Goal: Information Seeking & Learning: Learn about a topic

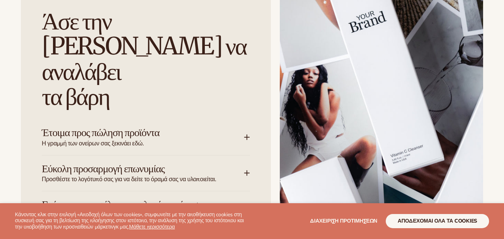
scroll to position [1101, 0]
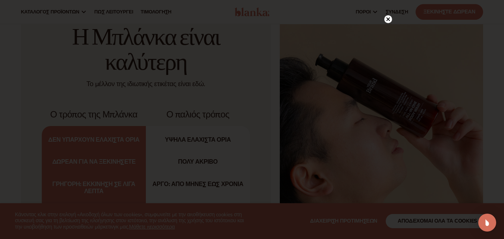
scroll to position [2491, 0]
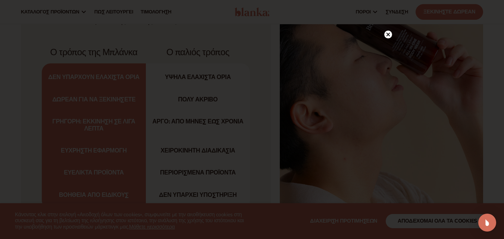
click at [389, 39] on div at bounding box center [388, 34] width 8 height 13
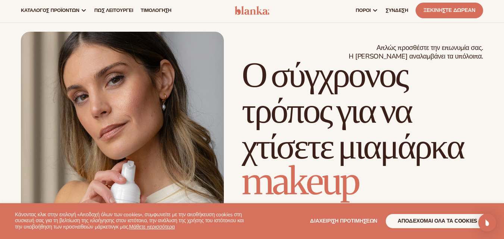
scroll to position [0, 0]
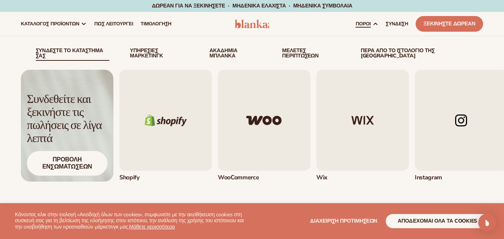
click at [372, 22] on icon at bounding box center [375, 24] width 6 height 6
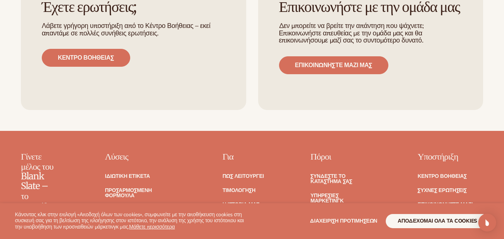
scroll to position [3084, 0]
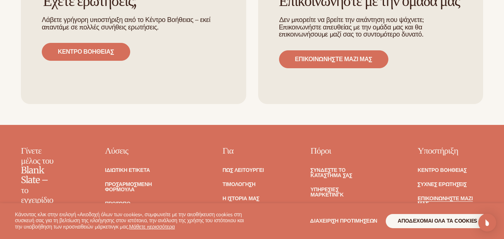
click at [460, 195] on font "Επικοινωνήστε μαζί μας" at bounding box center [445, 201] width 55 height 12
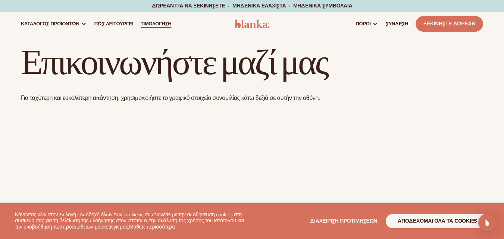
click at [171, 15] on link "τιμολόγηση" at bounding box center [156, 24] width 38 height 24
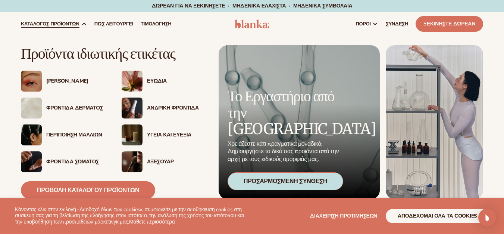
click at [63, 104] on font "Φροντίδα δέρματος" at bounding box center [74, 107] width 56 height 7
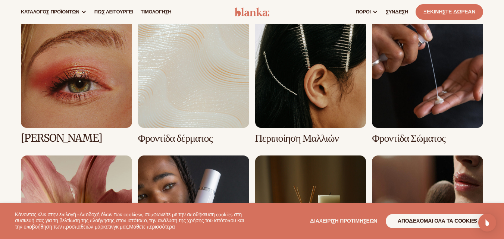
scroll to position [536, 0]
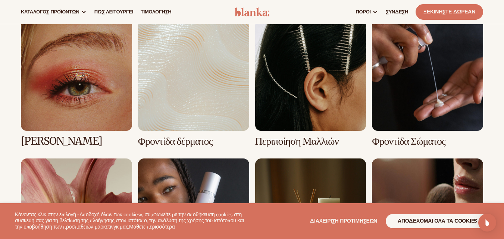
click at [339, 112] on link "3 / 8" at bounding box center [310, 83] width 111 height 127
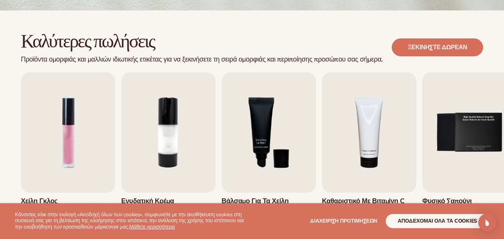
scroll to position [187, 0]
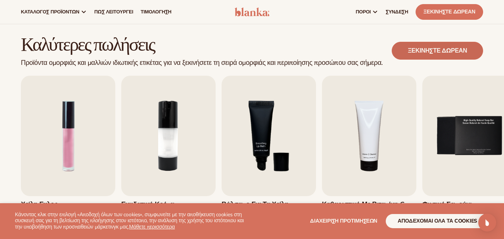
click at [446, 53] on font "Ξεκινήστε δωρεάν" at bounding box center [437, 51] width 59 height 8
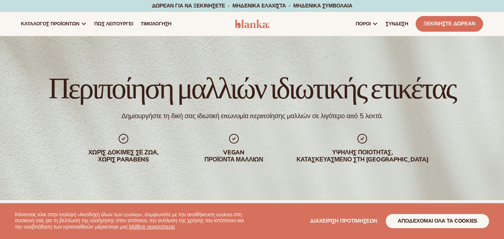
scroll to position [187, 0]
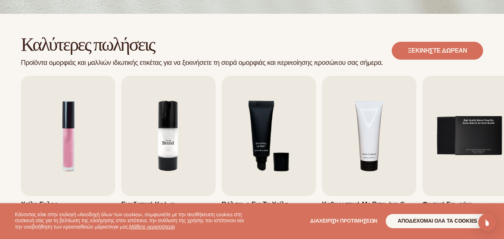
click at [133, 110] on img "2 / 9" at bounding box center [168, 136] width 94 height 121
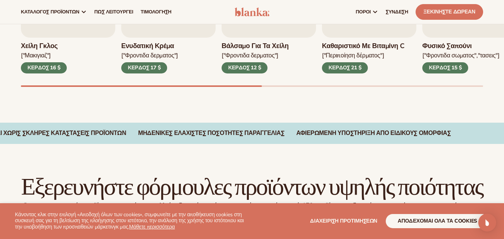
scroll to position [339, 0]
